Goal: Register for event/course

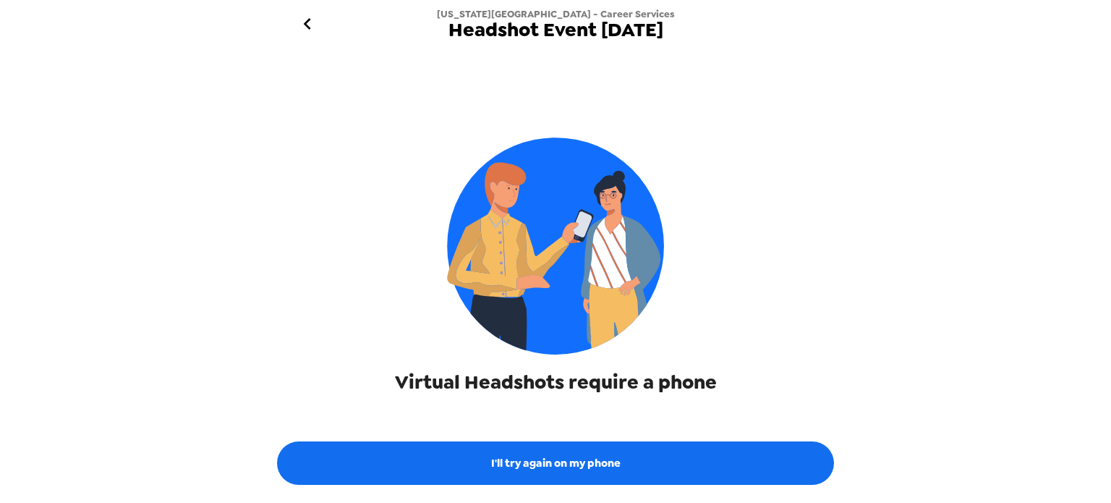
click at [1047, 240] on div "Washington State University - Career Services Headshot Event 9/4/25 Virtual Hea…" at bounding box center [555, 251] width 1111 height 503
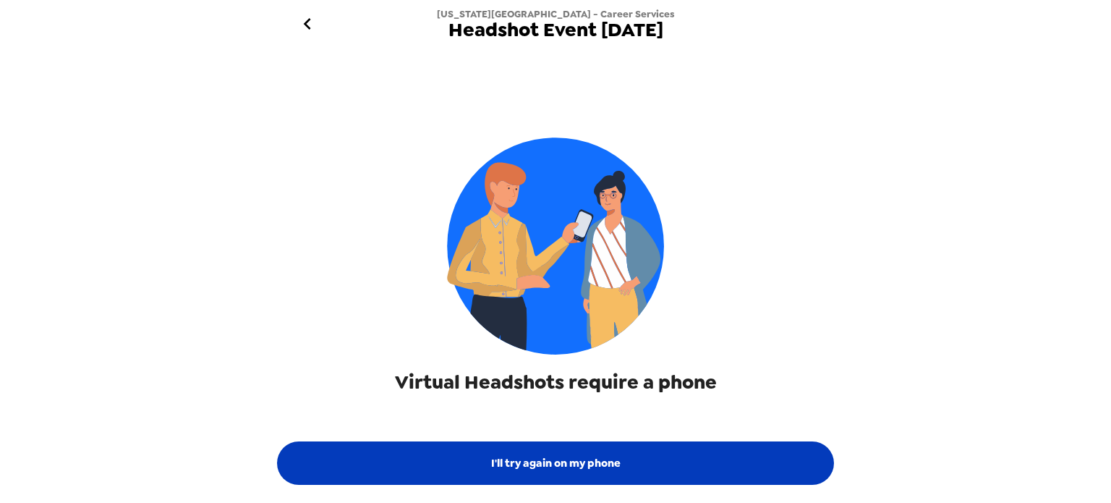
click at [518, 454] on button "I'll try again on my phone" at bounding box center [555, 462] width 557 height 43
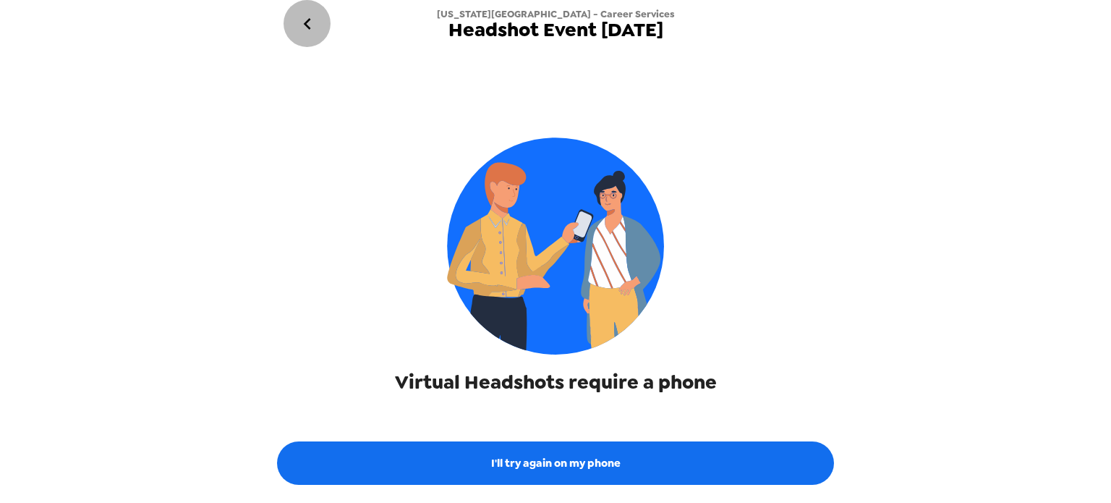
click at [310, 22] on icon "go back" at bounding box center [307, 23] width 23 height 23
click at [302, 20] on icon "go back" at bounding box center [307, 23] width 23 height 23
click at [312, 22] on icon "go back" at bounding box center [307, 23] width 23 height 23
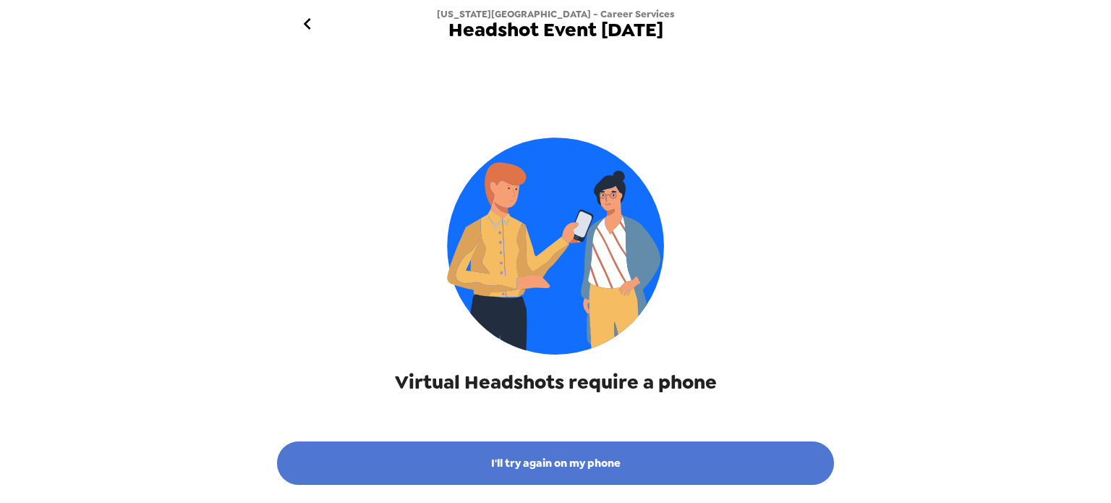
click at [492, 474] on button "I'll try again on my phone" at bounding box center [555, 462] width 557 height 43
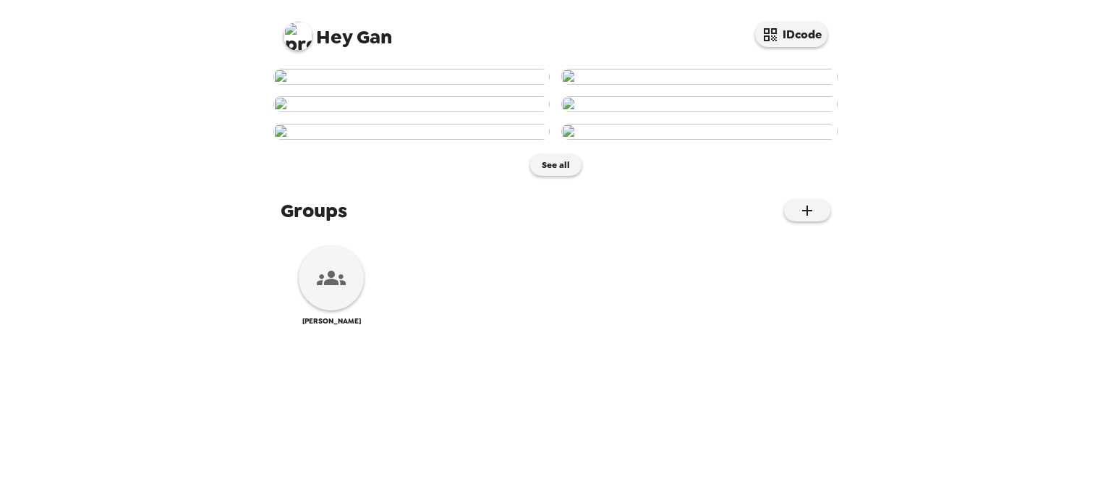
click at [783, 47] on div "Hey Gan IDcode" at bounding box center [555, 30] width 579 height 61
click at [787, 40] on button "IDcode" at bounding box center [791, 34] width 72 height 25
